Goal: Task Accomplishment & Management: Use online tool/utility

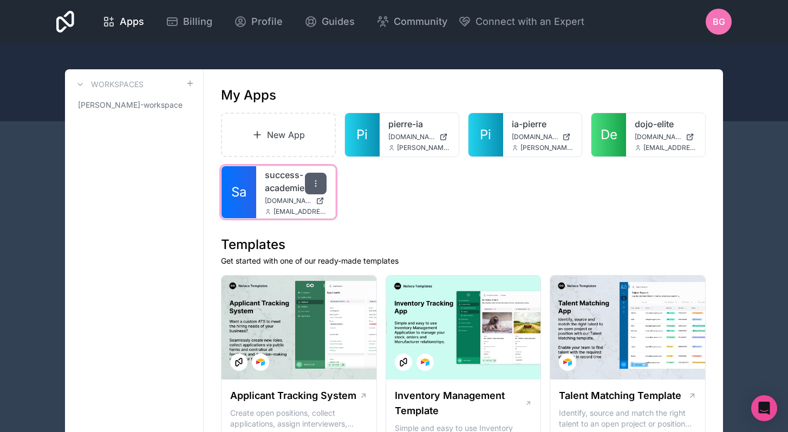
click at [315, 185] on icon at bounding box center [315, 183] width 9 height 9
click at [405, 192] on div "New App Pi pierre-ia [DOMAIN_NAME] [PERSON_NAME][DOMAIN_NAME][EMAIL_ADDRESS][PE…" at bounding box center [463, 166] width 484 height 106
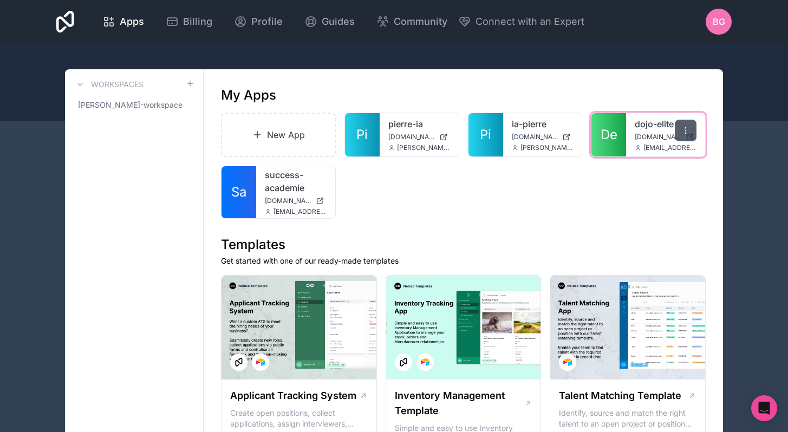
click at [692, 125] on div at bounding box center [686, 131] width 22 height 22
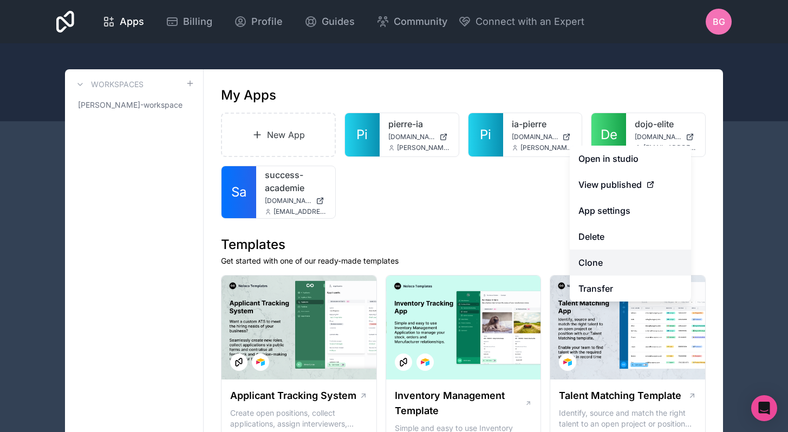
click at [604, 256] on link "Clone" at bounding box center [629, 263] width 121 height 26
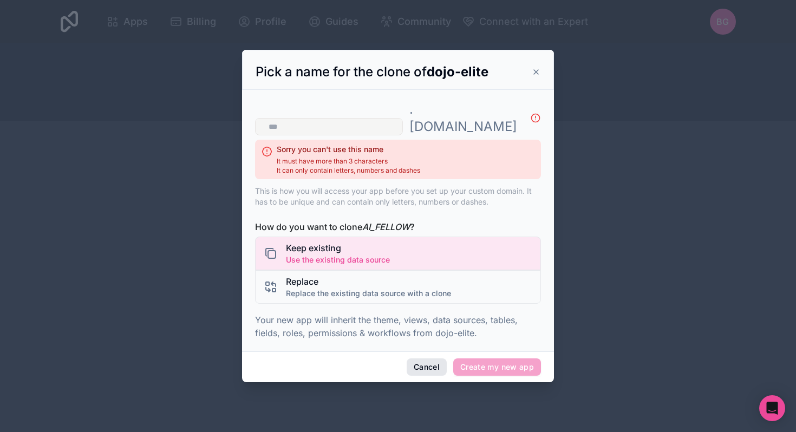
click at [423, 358] on button "Cancel" at bounding box center [427, 366] width 40 height 17
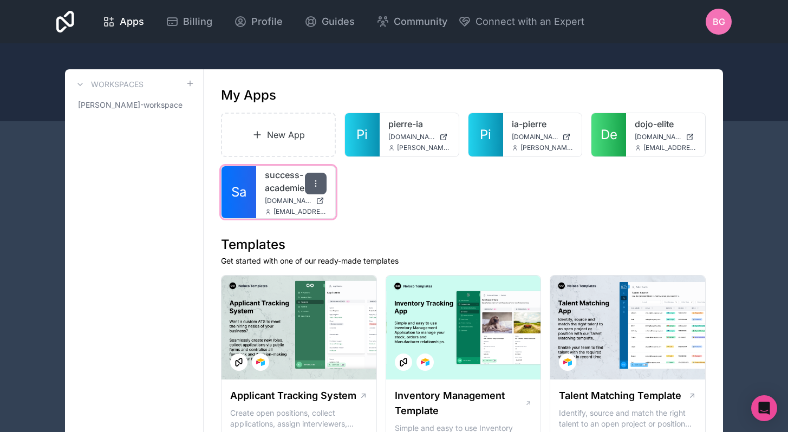
click at [318, 187] on icon at bounding box center [315, 183] width 9 height 9
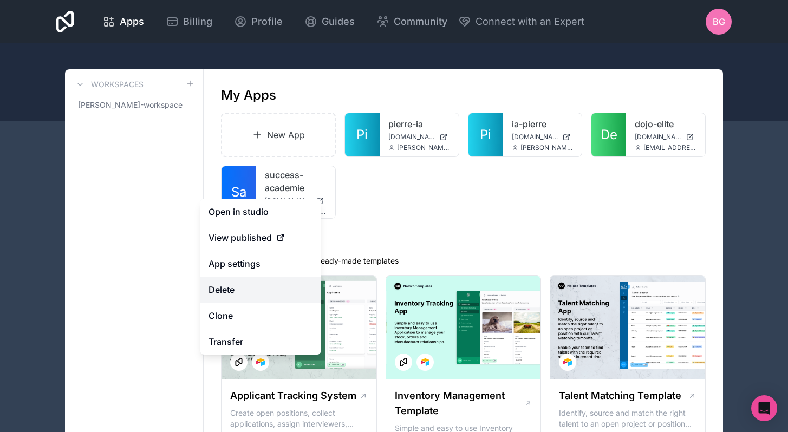
click at [267, 291] on button "Delete" at bounding box center [260, 290] width 121 height 26
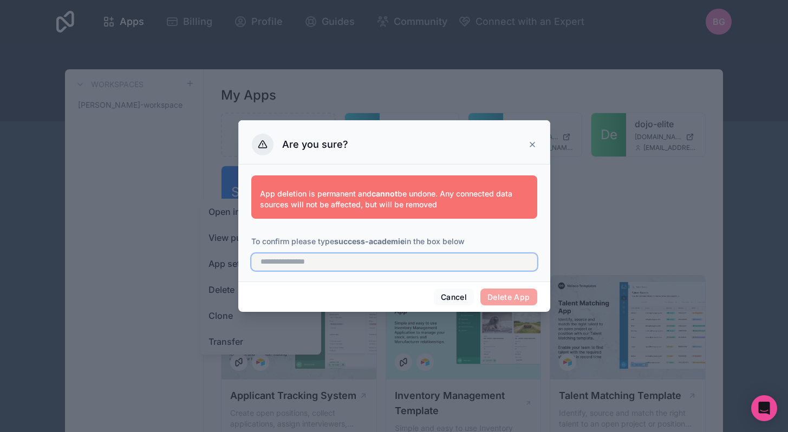
click at [341, 269] on input "text" at bounding box center [394, 261] width 286 height 17
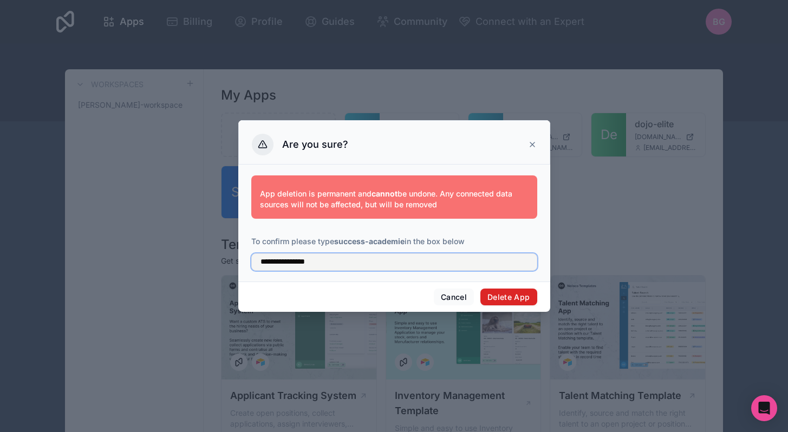
type input "**********"
click at [507, 297] on button "Delete App" at bounding box center [508, 297] width 57 height 17
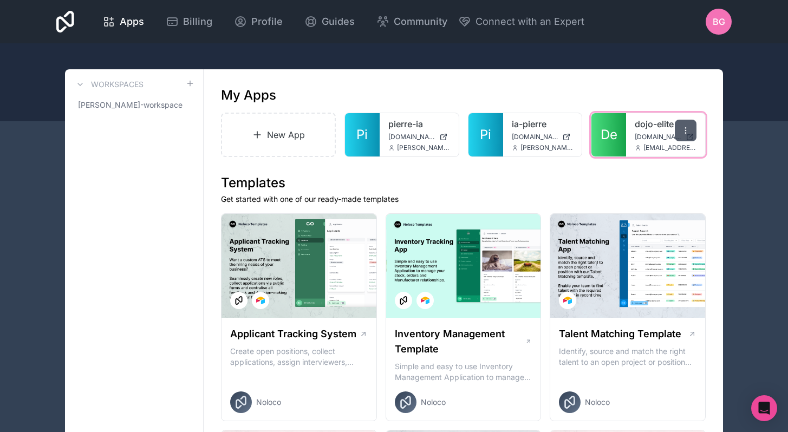
click at [684, 129] on icon at bounding box center [685, 130] width 9 height 9
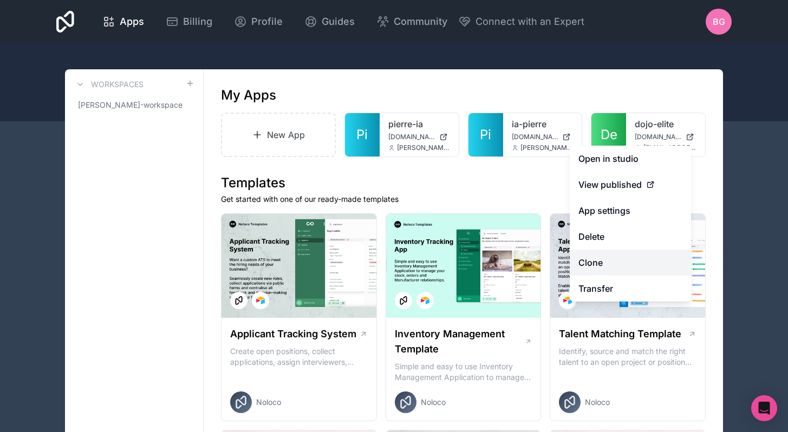
click at [610, 258] on link "Clone" at bounding box center [629, 263] width 121 height 26
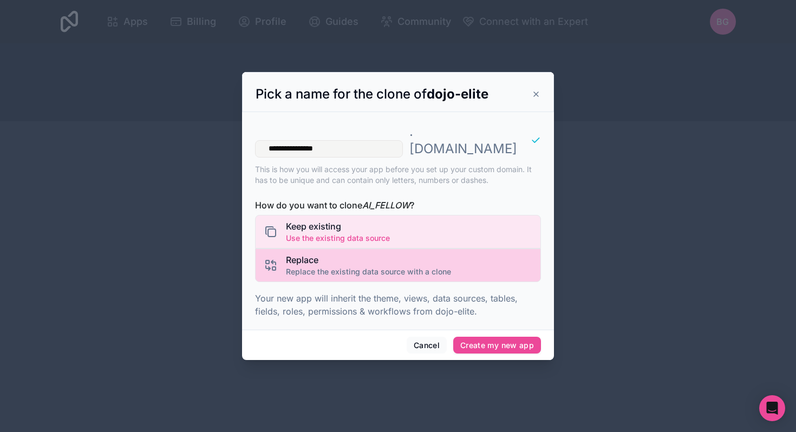
type input "**********"
click at [382, 253] on span "Replace" at bounding box center [368, 259] width 165 height 13
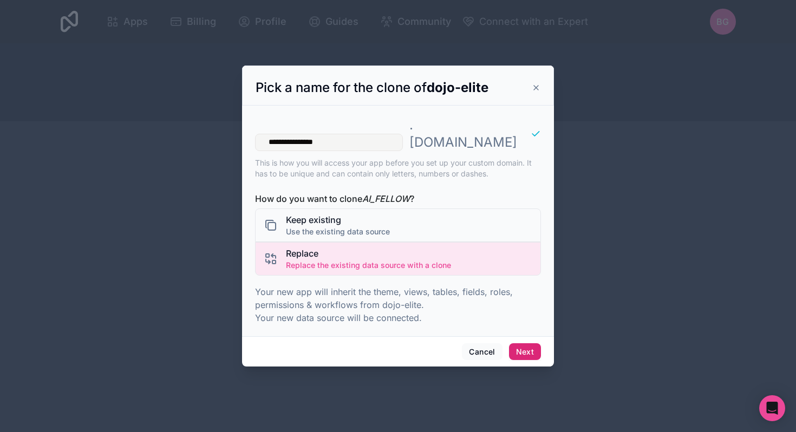
click at [527, 343] on button "Next" at bounding box center [525, 351] width 32 height 17
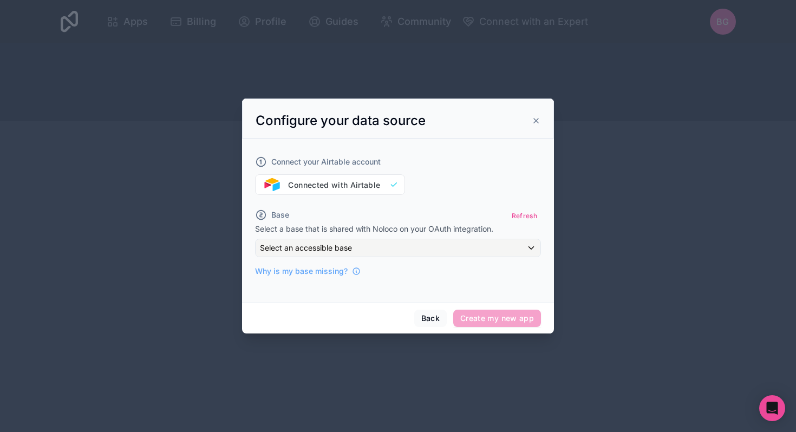
click at [422, 238] on div "Base Refresh Select a base that is shared with Noloco on your OAuth integration…" at bounding box center [398, 242] width 286 height 69
click at [422, 248] on div "Select an accessible base" at bounding box center [398, 247] width 285 height 17
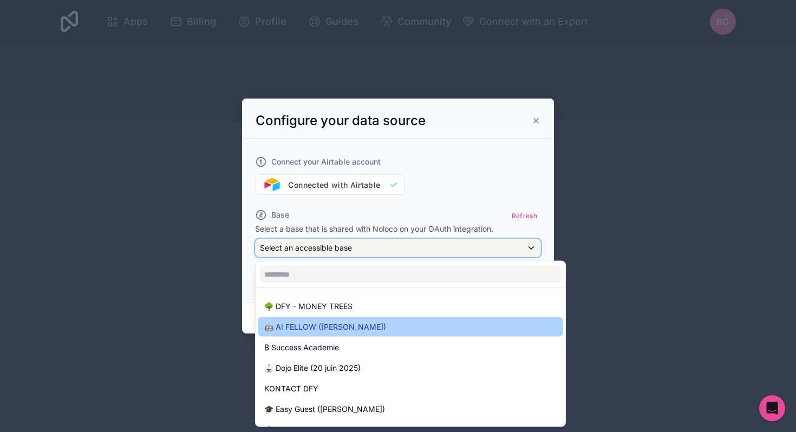
scroll to position [36, 0]
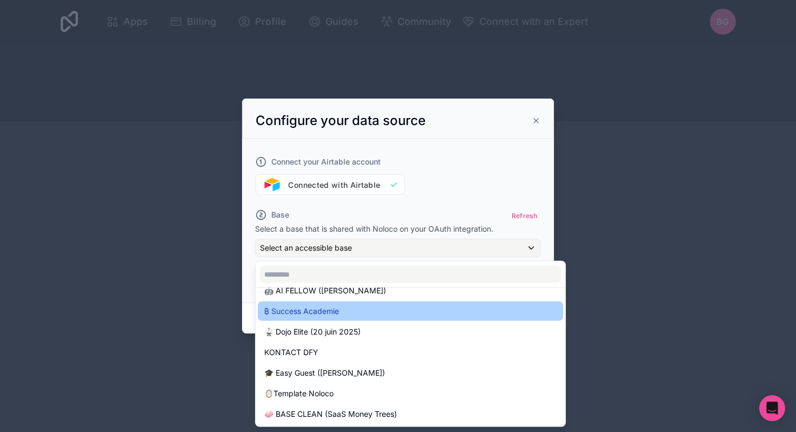
click at [364, 316] on div "₿ Success Academie" at bounding box center [410, 311] width 292 height 13
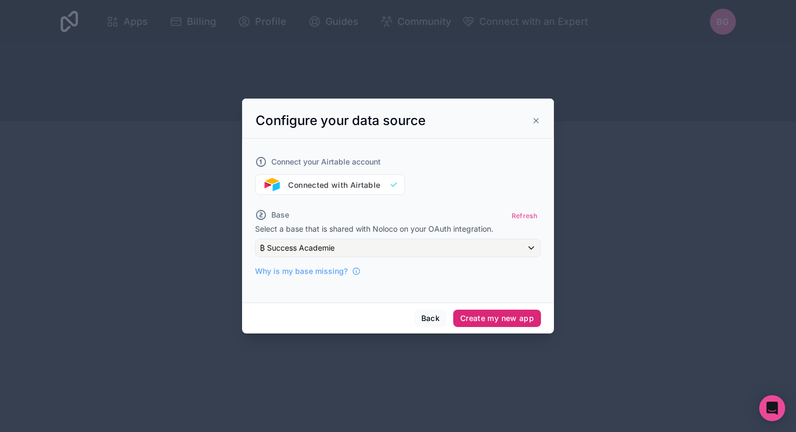
click at [503, 322] on button "Create my new app" at bounding box center [497, 318] width 88 height 17
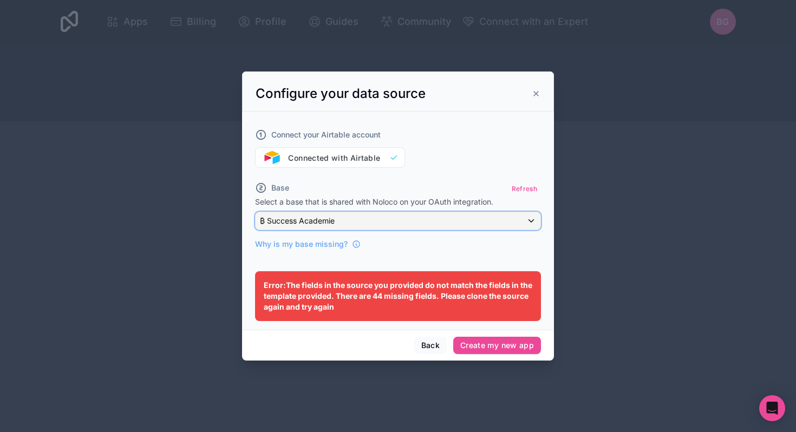
click at [429, 221] on div "₿ Success Academie" at bounding box center [398, 220] width 285 height 17
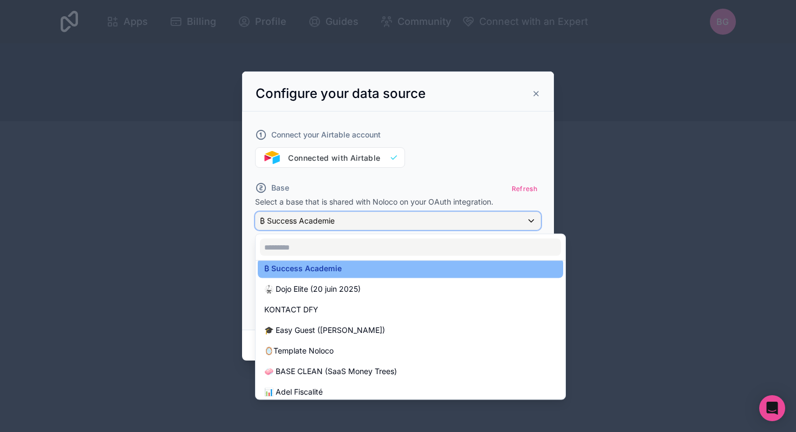
scroll to position [56, 0]
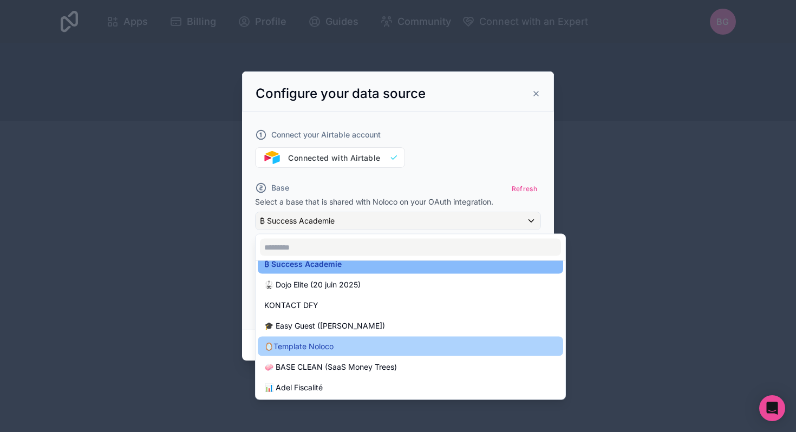
click at [358, 345] on div "🪞Template Noloco" at bounding box center [410, 346] width 292 height 13
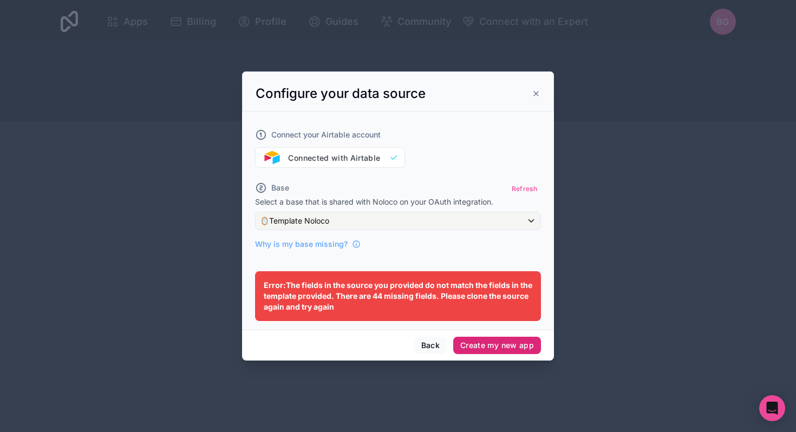
click at [485, 345] on button "Create my new app" at bounding box center [497, 345] width 88 height 17
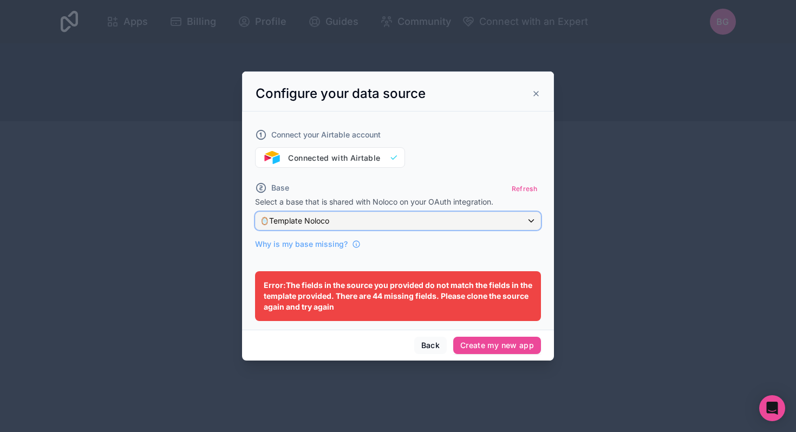
click at [456, 217] on div "🪞Template Noloco" at bounding box center [398, 220] width 285 height 17
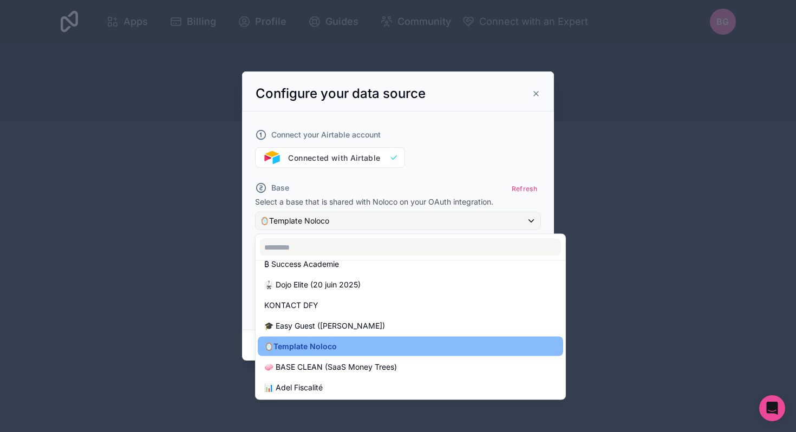
click at [454, 184] on div at bounding box center [398, 215] width 312 height 289
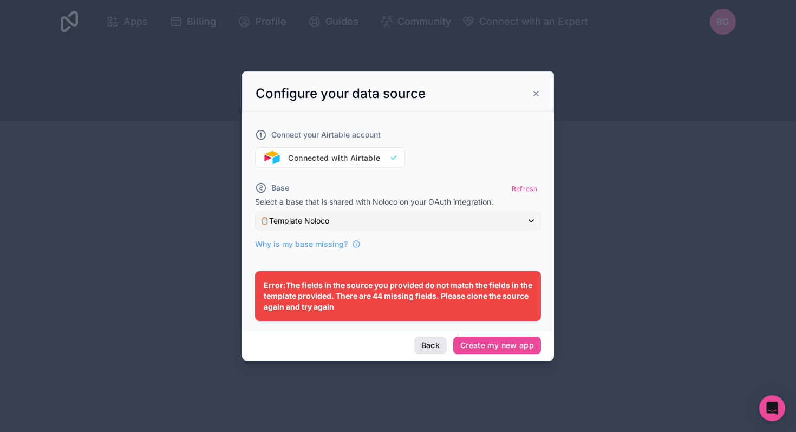
click at [431, 344] on button "Back" at bounding box center [430, 345] width 32 height 17
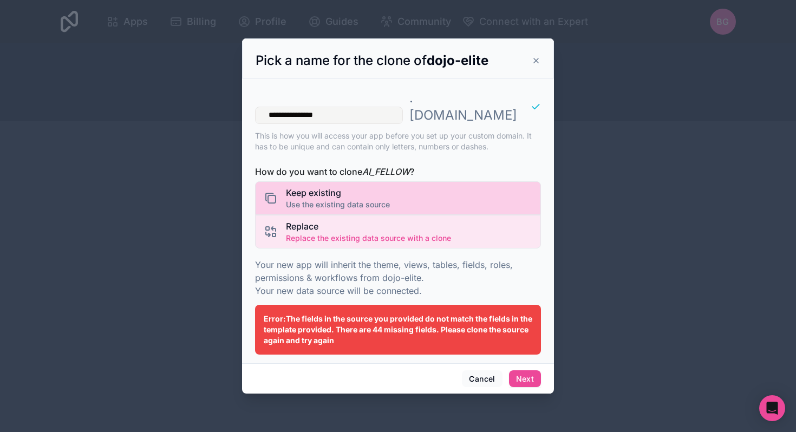
click at [388, 186] on span "Keep existing" at bounding box center [338, 192] width 104 height 13
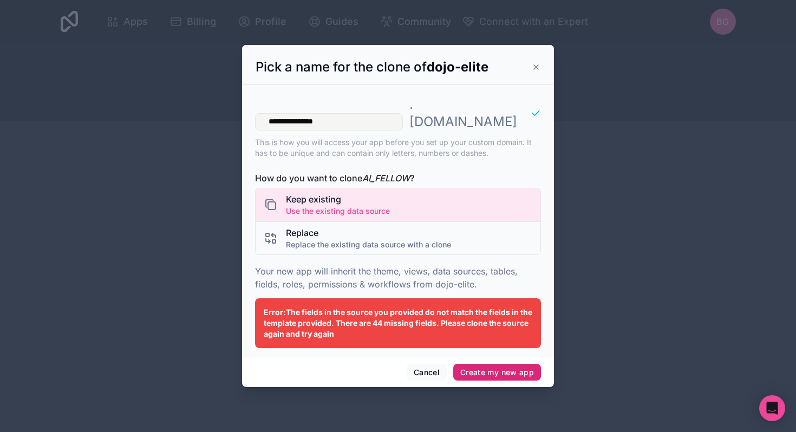
click at [493, 368] on button "Create my new app" at bounding box center [497, 372] width 88 height 17
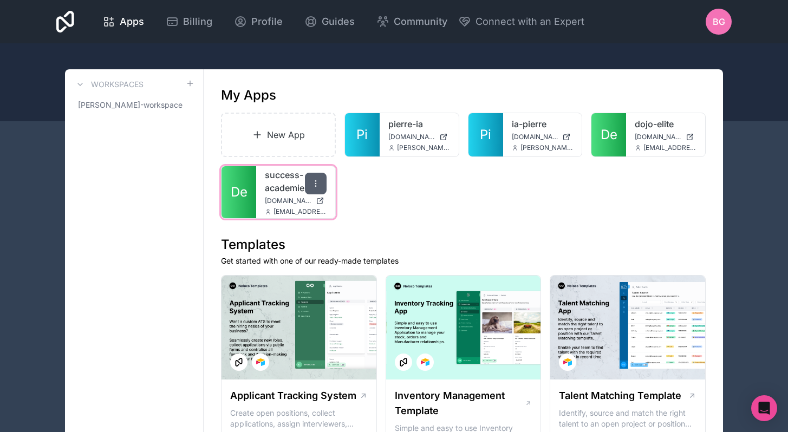
click at [316, 186] on icon at bounding box center [315, 186] width 1 height 1
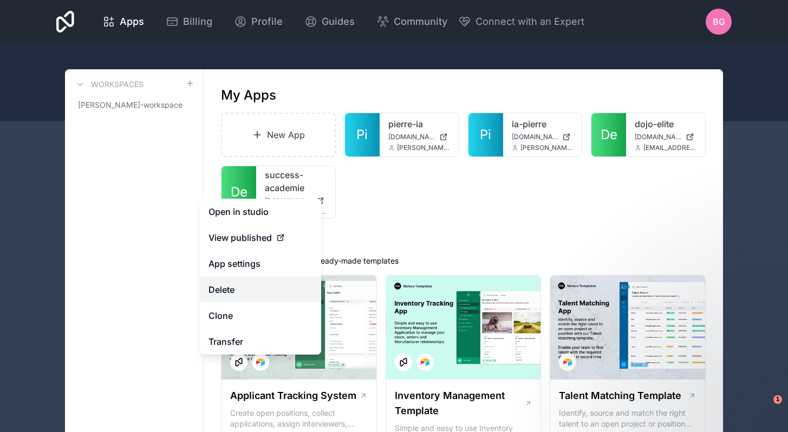
click at [259, 292] on button "Delete" at bounding box center [260, 290] width 121 height 26
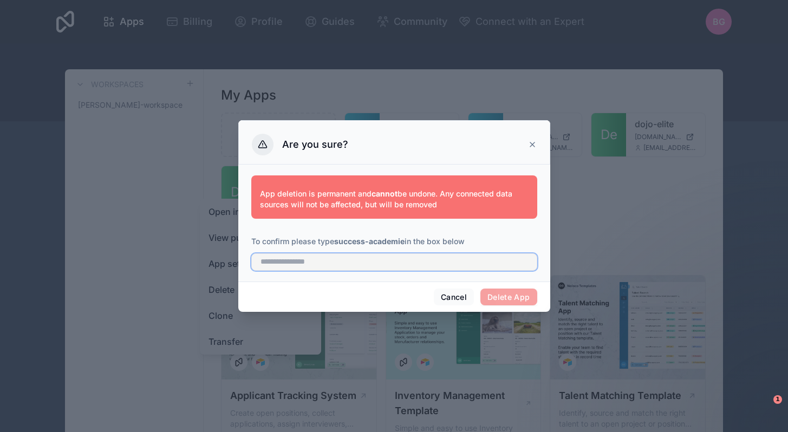
click at [387, 259] on input "text" at bounding box center [394, 261] width 286 height 17
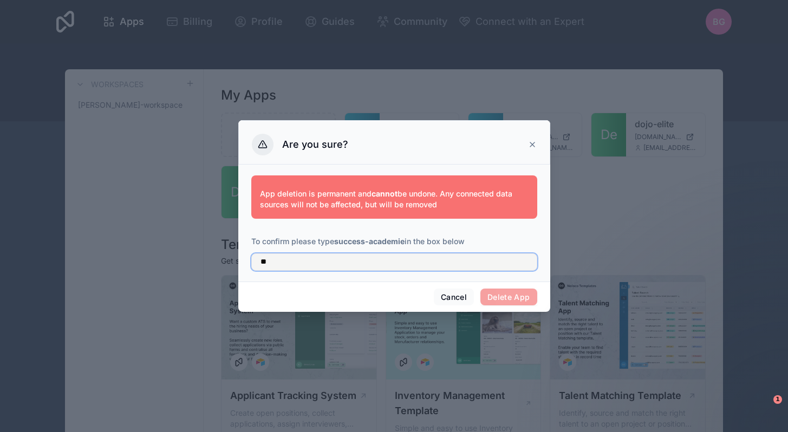
type input "*"
type input "**********"
click at [500, 293] on button "Delete App" at bounding box center [508, 297] width 57 height 17
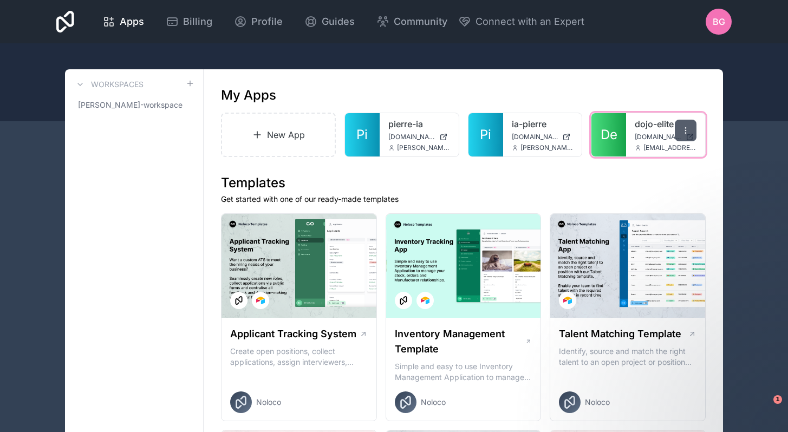
click at [681, 128] on icon at bounding box center [685, 130] width 9 height 9
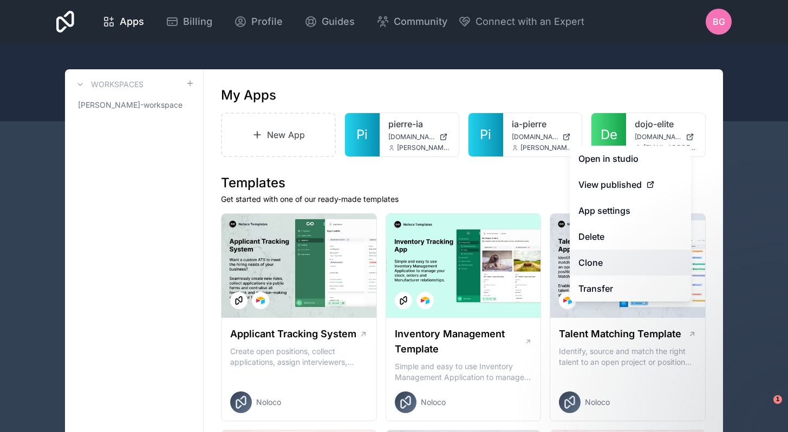
click at [603, 260] on link "Clone" at bounding box center [629, 263] width 121 height 26
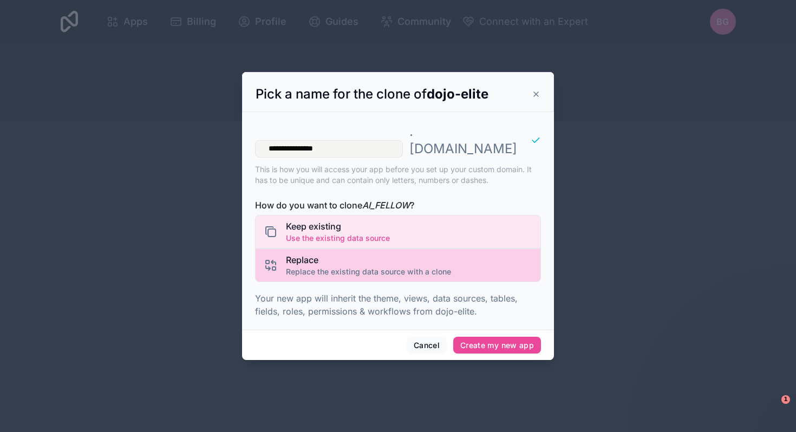
type input "**********"
click at [393, 254] on span "Replace" at bounding box center [368, 259] width 165 height 13
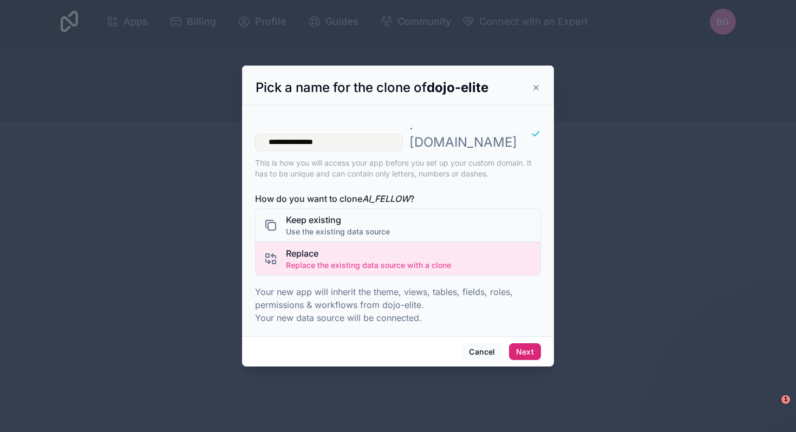
click at [519, 343] on button "Next" at bounding box center [525, 351] width 32 height 17
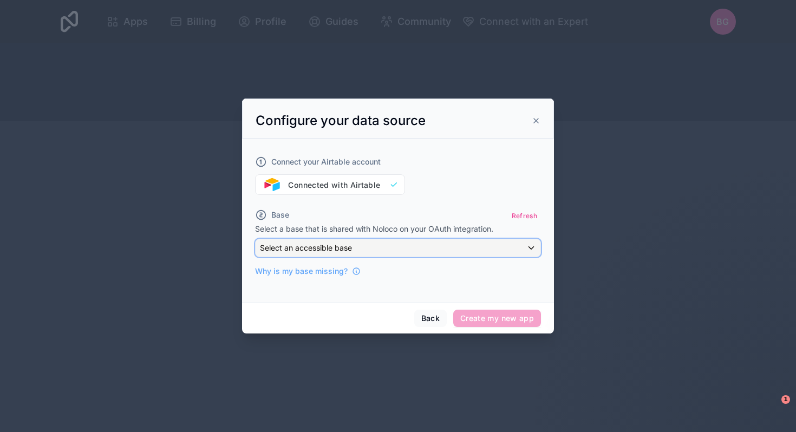
click at [407, 248] on div "Select an accessible base" at bounding box center [398, 247] width 285 height 17
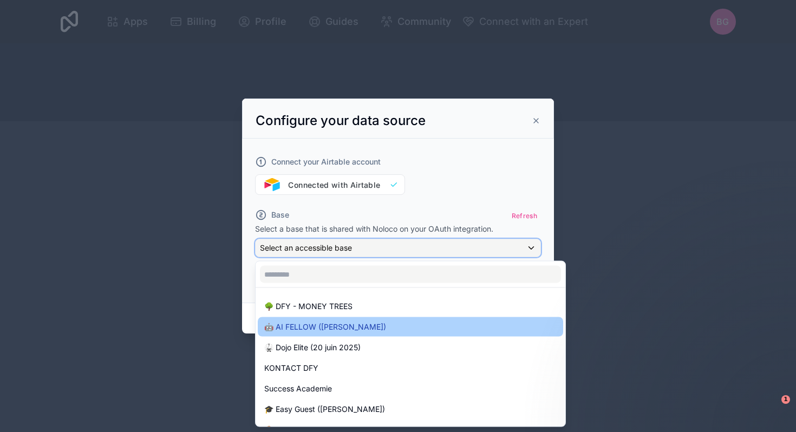
scroll to position [56, 0]
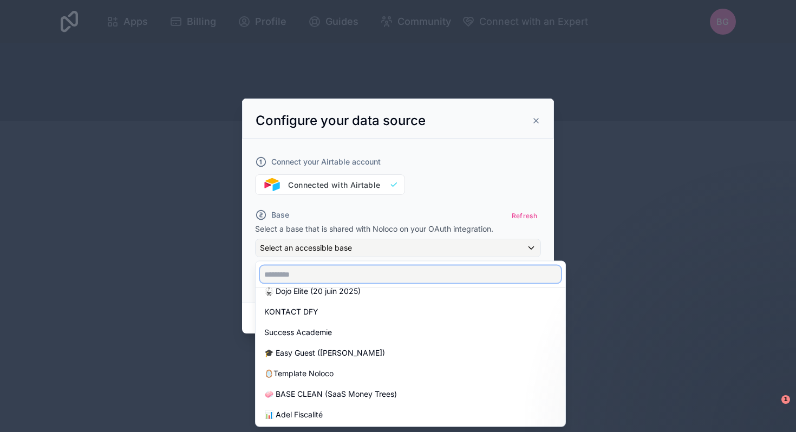
click at [377, 270] on input "text" at bounding box center [410, 274] width 301 height 17
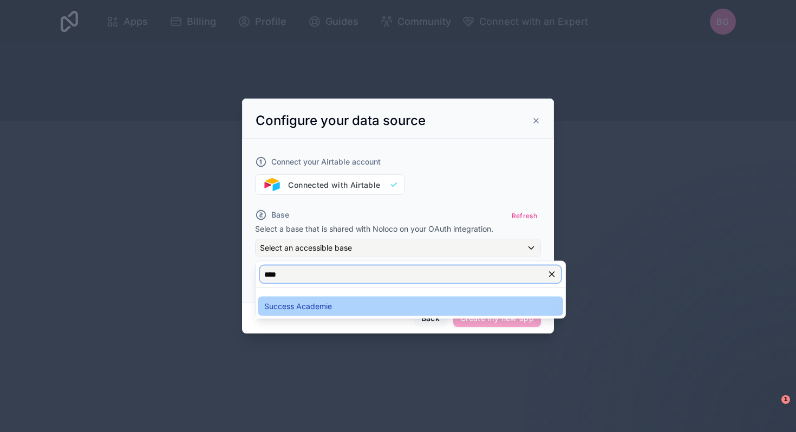
type input "****"
click at [392, 311] on div "Success Academie" at bounding box center [410, 306] width 292 height 13
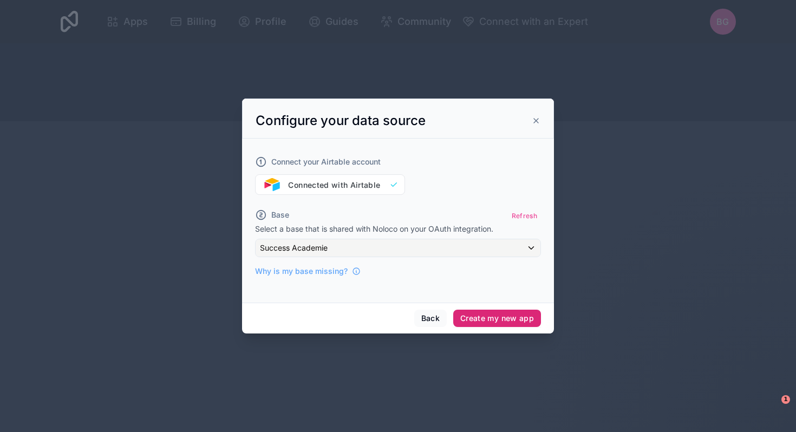
click at [484, 312] on button "Create my new app" at bounding box center [497, 318] width 88 height 17
